Goal: Task Accomplishment & Management: Complete application form

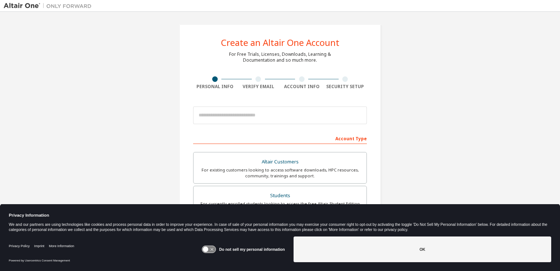
click at [210, 246] on icon at bounding box center [209, 249] width 14 height 7
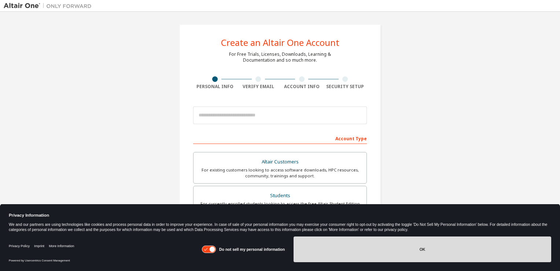
click at [330, 258] on button "OK" at bounding box center [423, 249] width 258 height 26
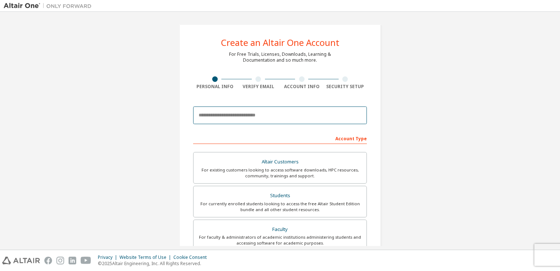
click at [245, 116] on input "email" at bounding box center [280, 115] width 174 height 18
type input "**********"
type input "*******"
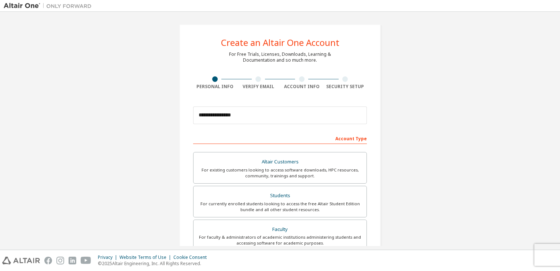
type input "*******"
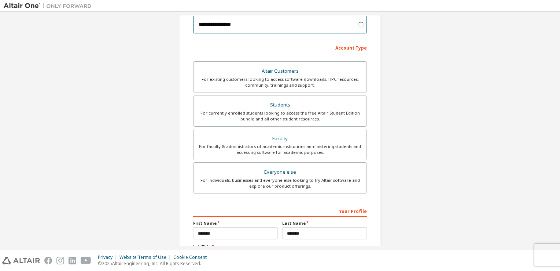
scroll to position [94, 0]
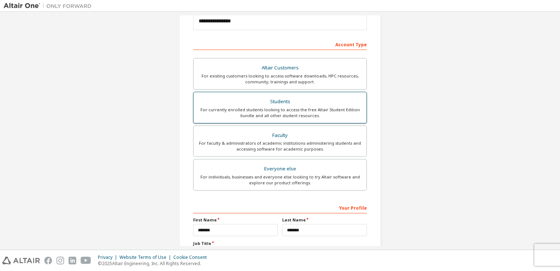
click at [266, 107] on div "For currently enrolled students looking to access the free Altair Student Editi…" at bounding box center [280, 113] width 164 height 12
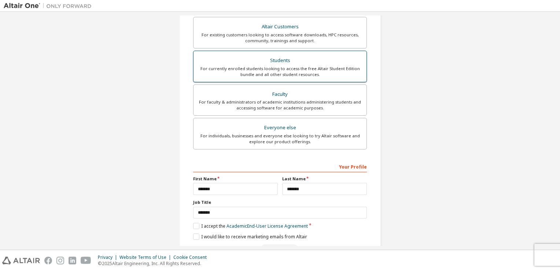
scroll to position [156, 0]
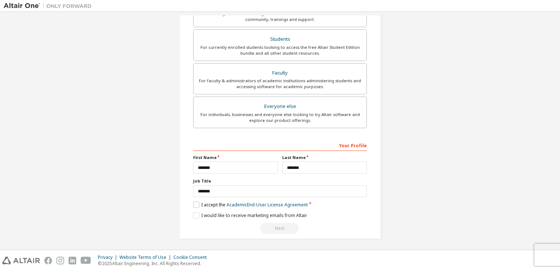
click at [193, 202] on label "I accept the Academic End-User License Agreement" at bounding box center [250, 204] width 115 height 6
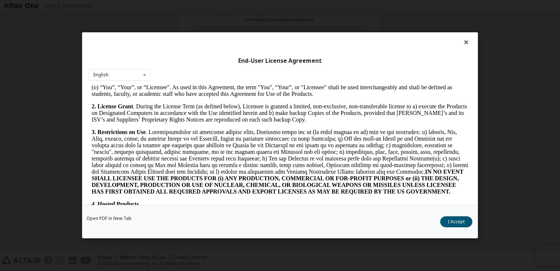
scroll to position [434, 0]
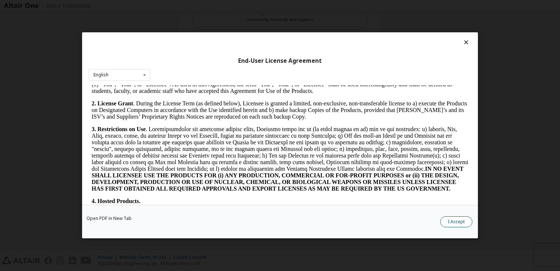
click at [453, 217] on button "I Accept" at bounding box center [456, 221] width 32 height 11
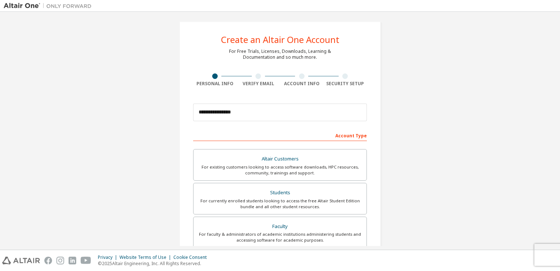
scroll to position [156, 0]
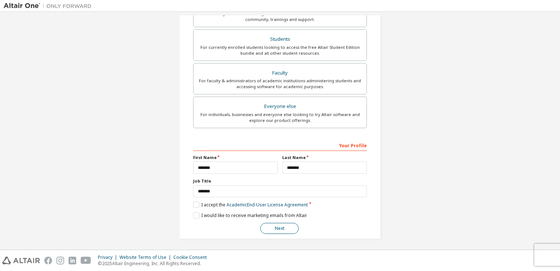
click at [276, 225] on button "Next" at bounding box center [279, 228] width 39 height 11
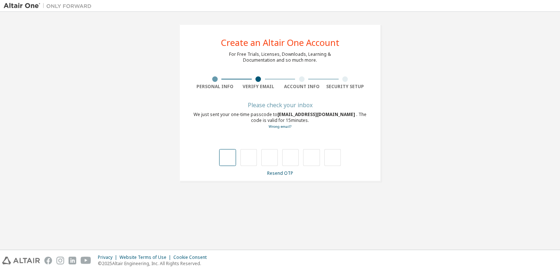
type input "*"
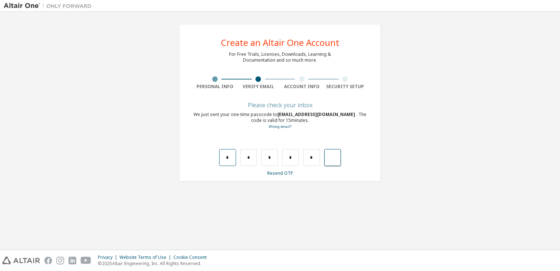
type input "*"
